Goal: Find specific page/section: Find specific page/section

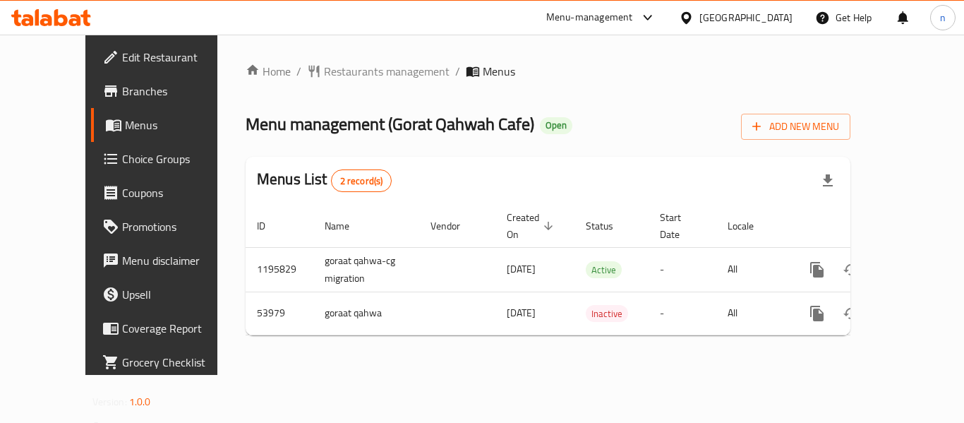
click at [645, 15] on icon at bounding box center [647, 17] width 17 height 17
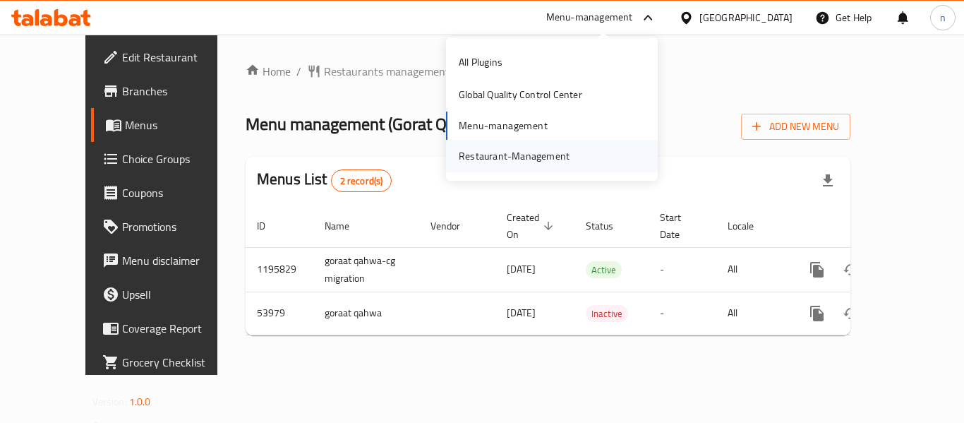
click at [495, 154] on div "Restaurant-Management" at bounding box center [514, 156] width 111 height 16
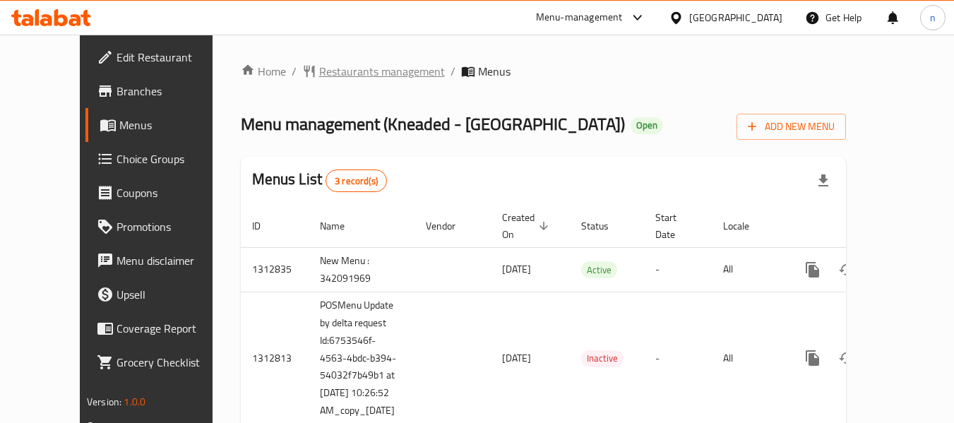
click at [364, 70] on span "Restaurants management" at bounding box center [382, 71] width 126 height 17
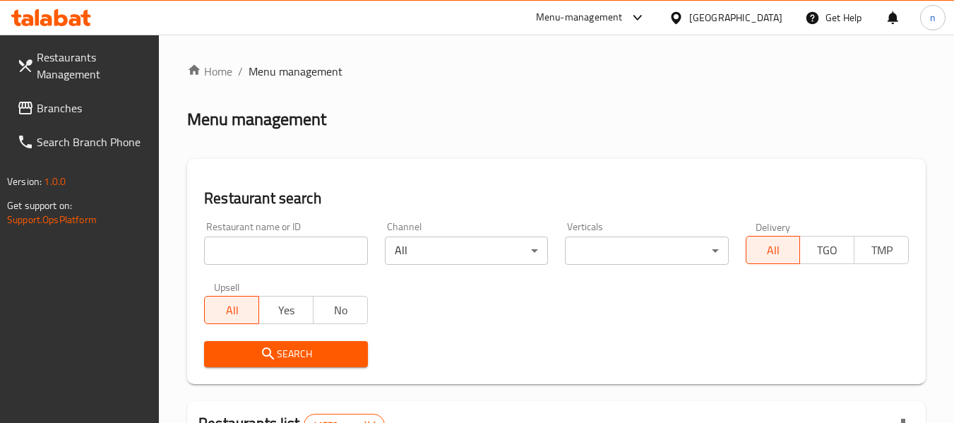
click at [241, 256] on input "search" at bounding box center [285, 250] width 163 height 28
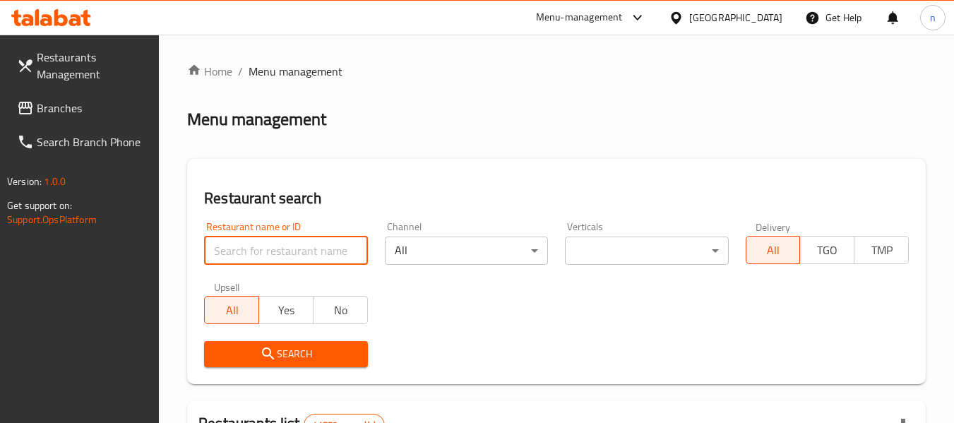
paste input "706020"
type input "706020"
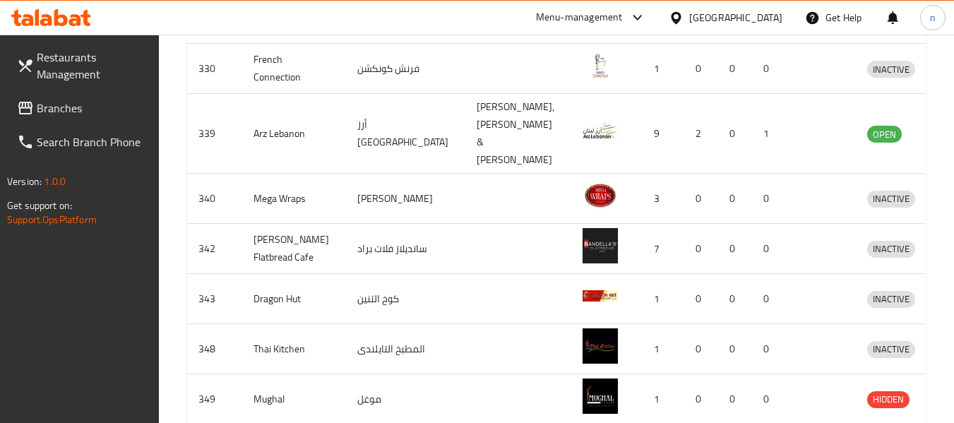
scroll to position [594, 0]
